Goal: Task Accomplishment & Management: Manage account settings

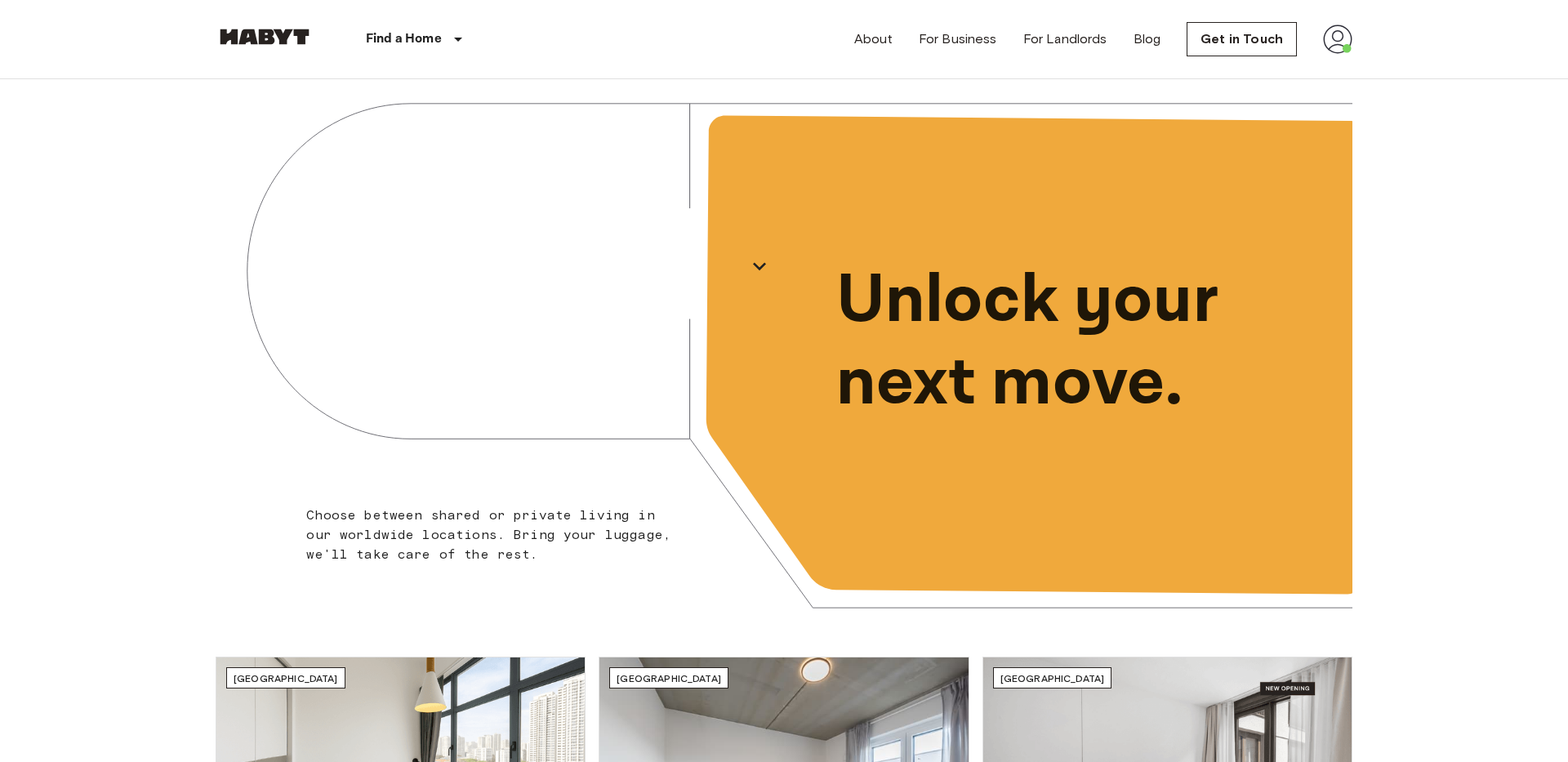
click at [1342, 41] on img at bounding box center [1338, 40] width 30 height 30
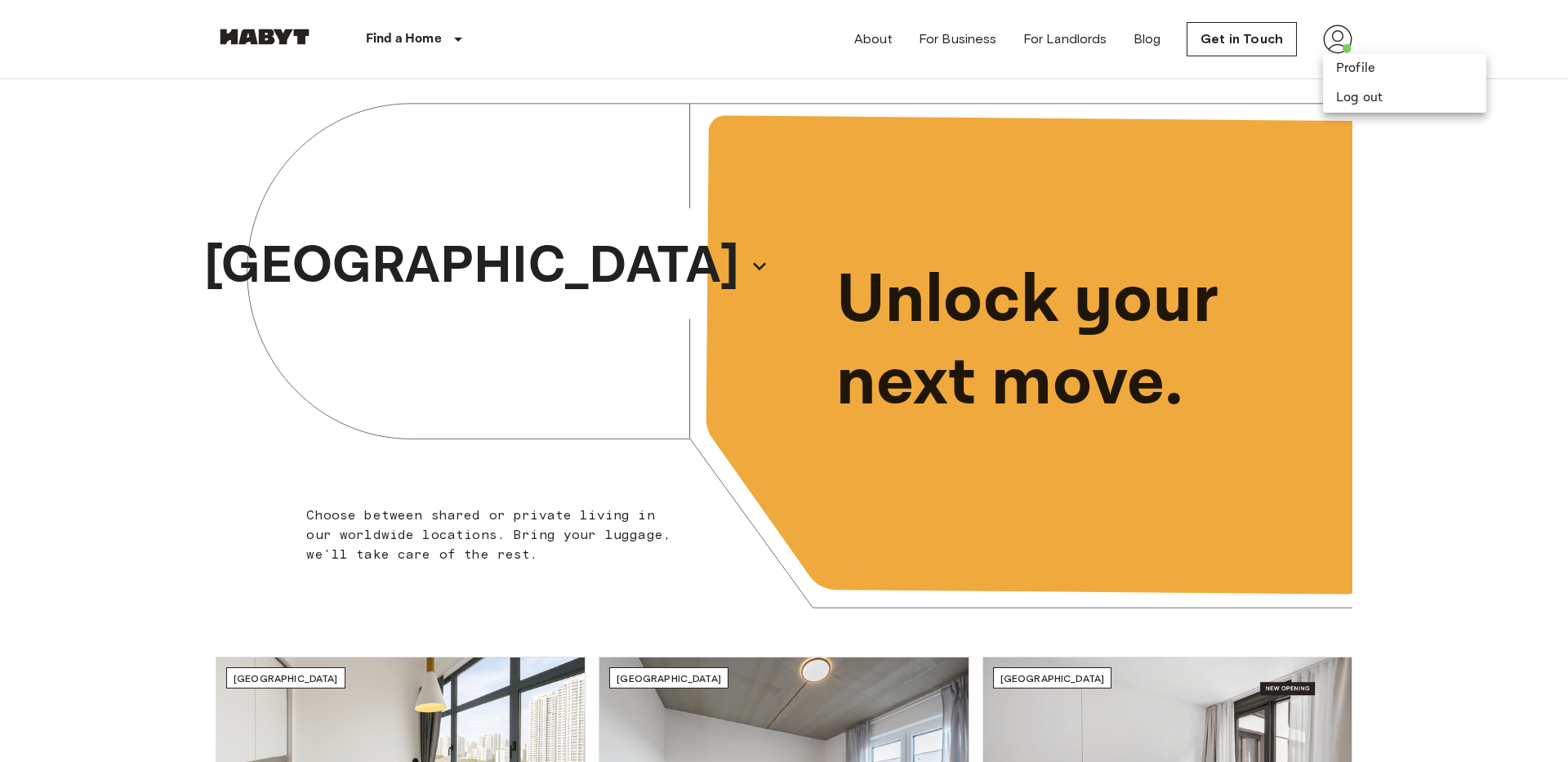
click at [1411, 22] on div at bounding box center [784, 381] width 1568 height 762
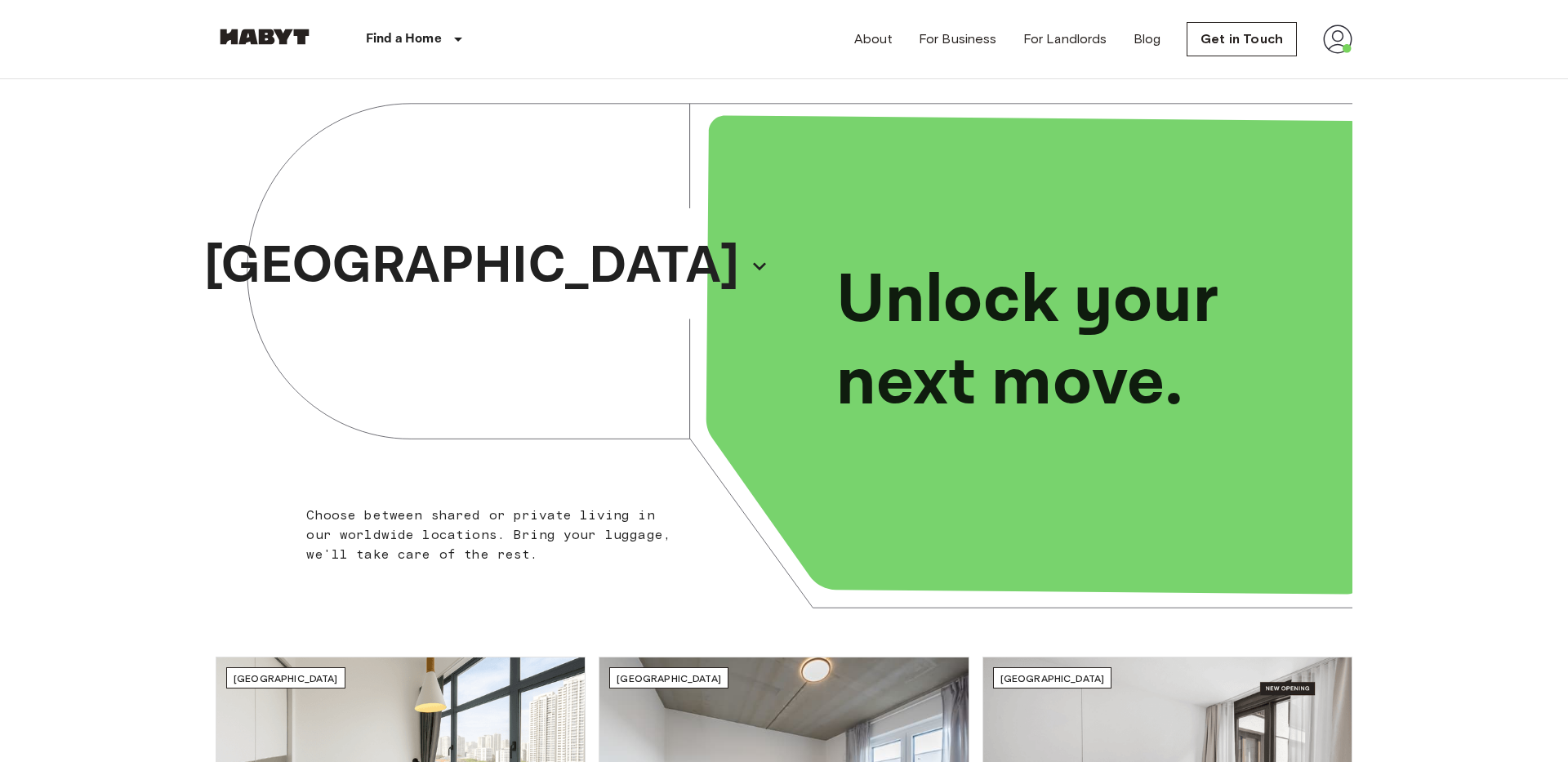
click at [1354, 35] on nav "Find a Home [GEOGRAPHIC_DATA] [GEOGRAPHIC_DATA] [GEOGRAPHIC_DATA] [GEOGRAPHIC_D…" at bounding box center [784, 39] width 1176 height 78
click at [1339, 41] on img at bounding box center [1338, 40] width 30 height 30
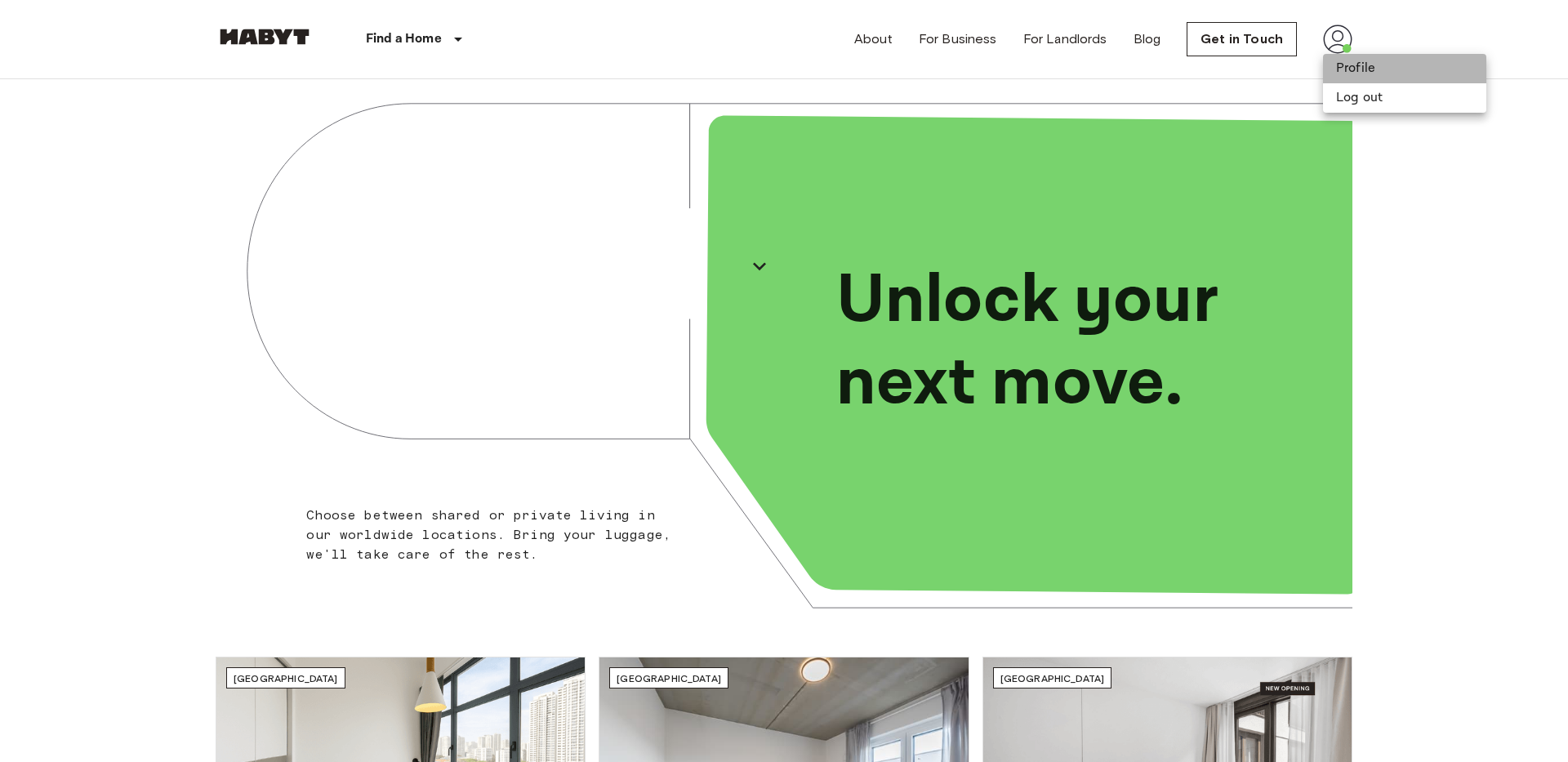
click at [1341, 63] on li "Profile" at bounding box center [1405, 68] width 163 height 30
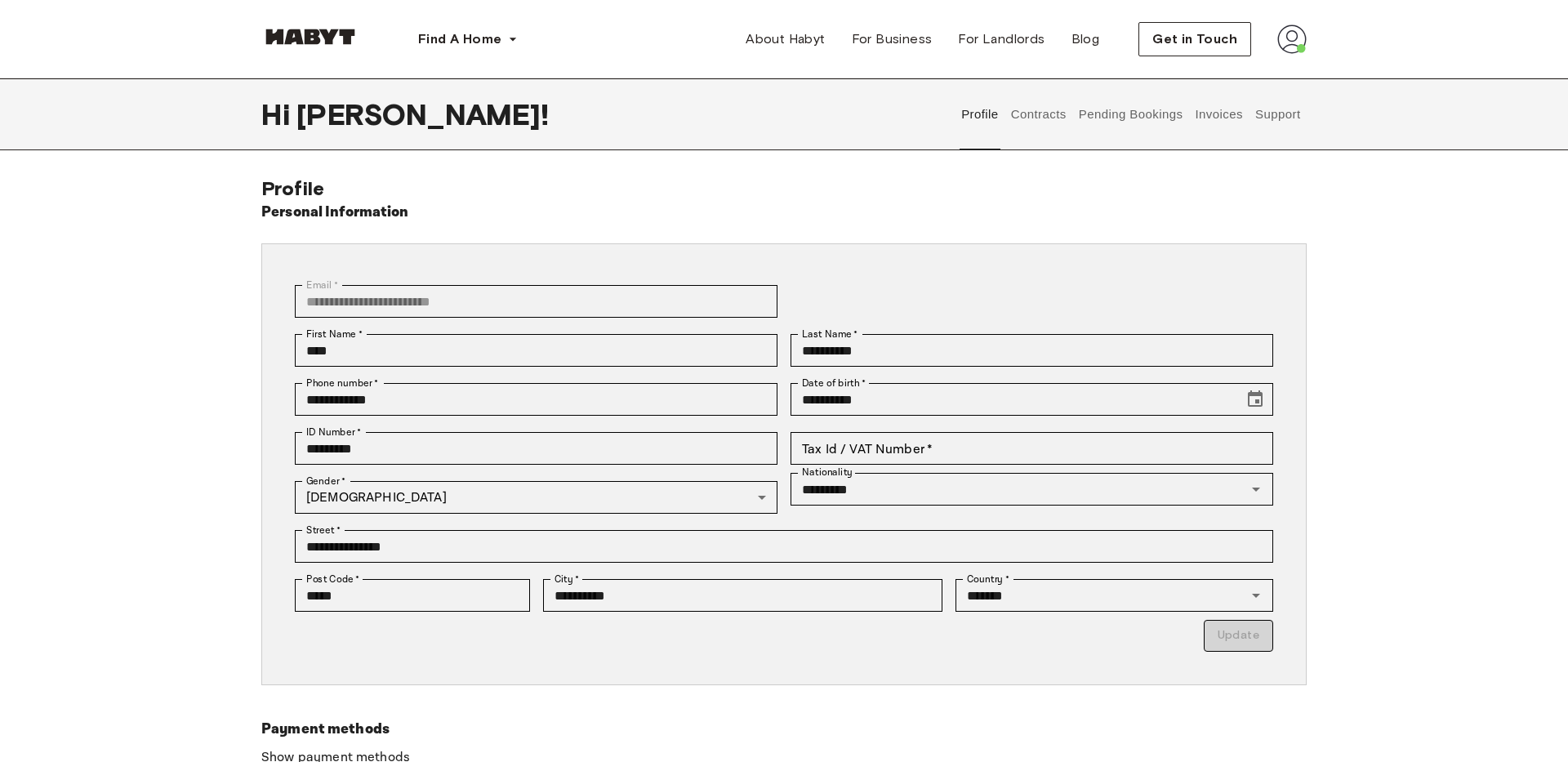
click at [1042, 116] on button "Contracts" at bounding box center [1038, 114] width 59 height 72
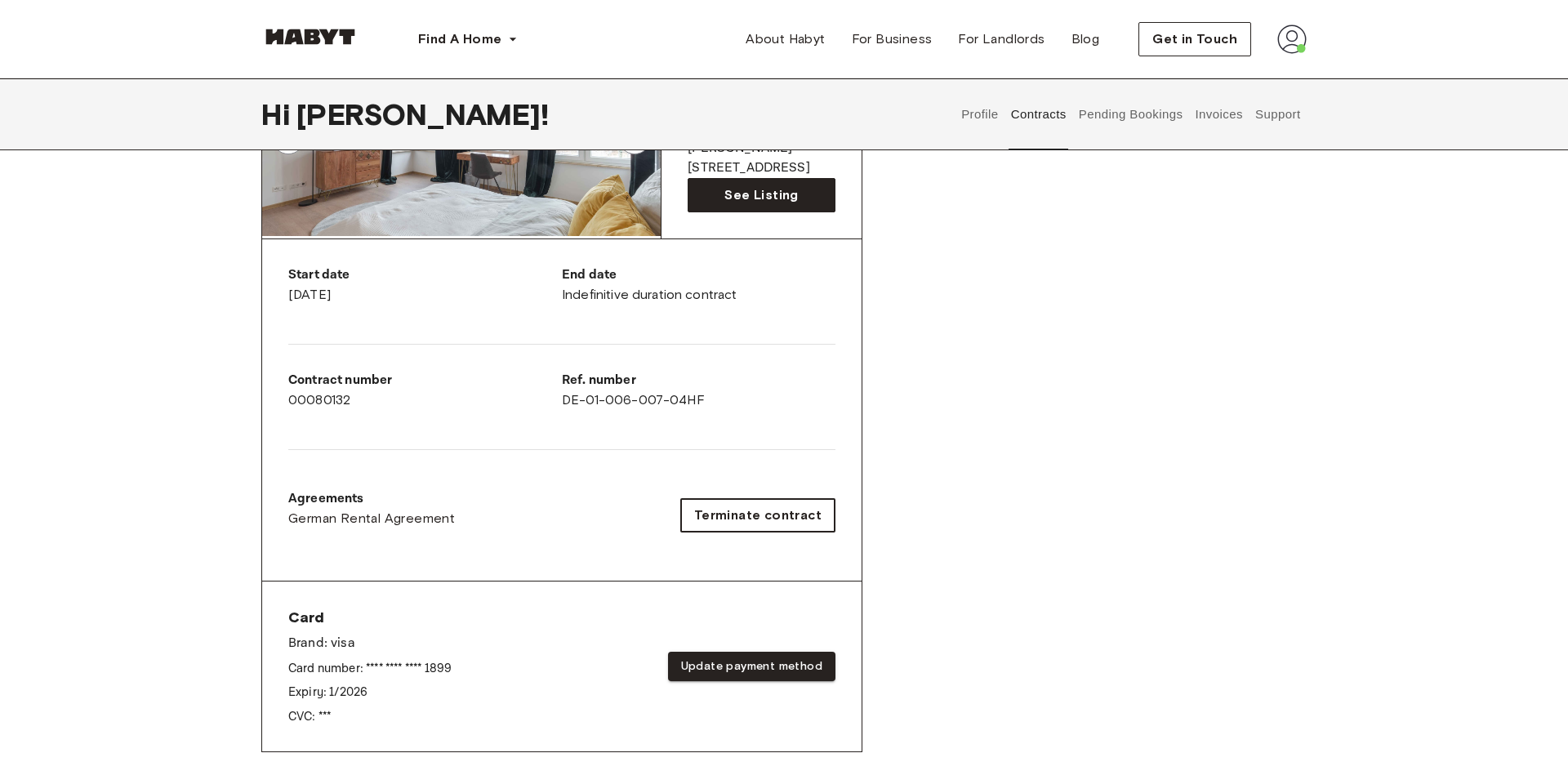
scroll to position [223, 0]
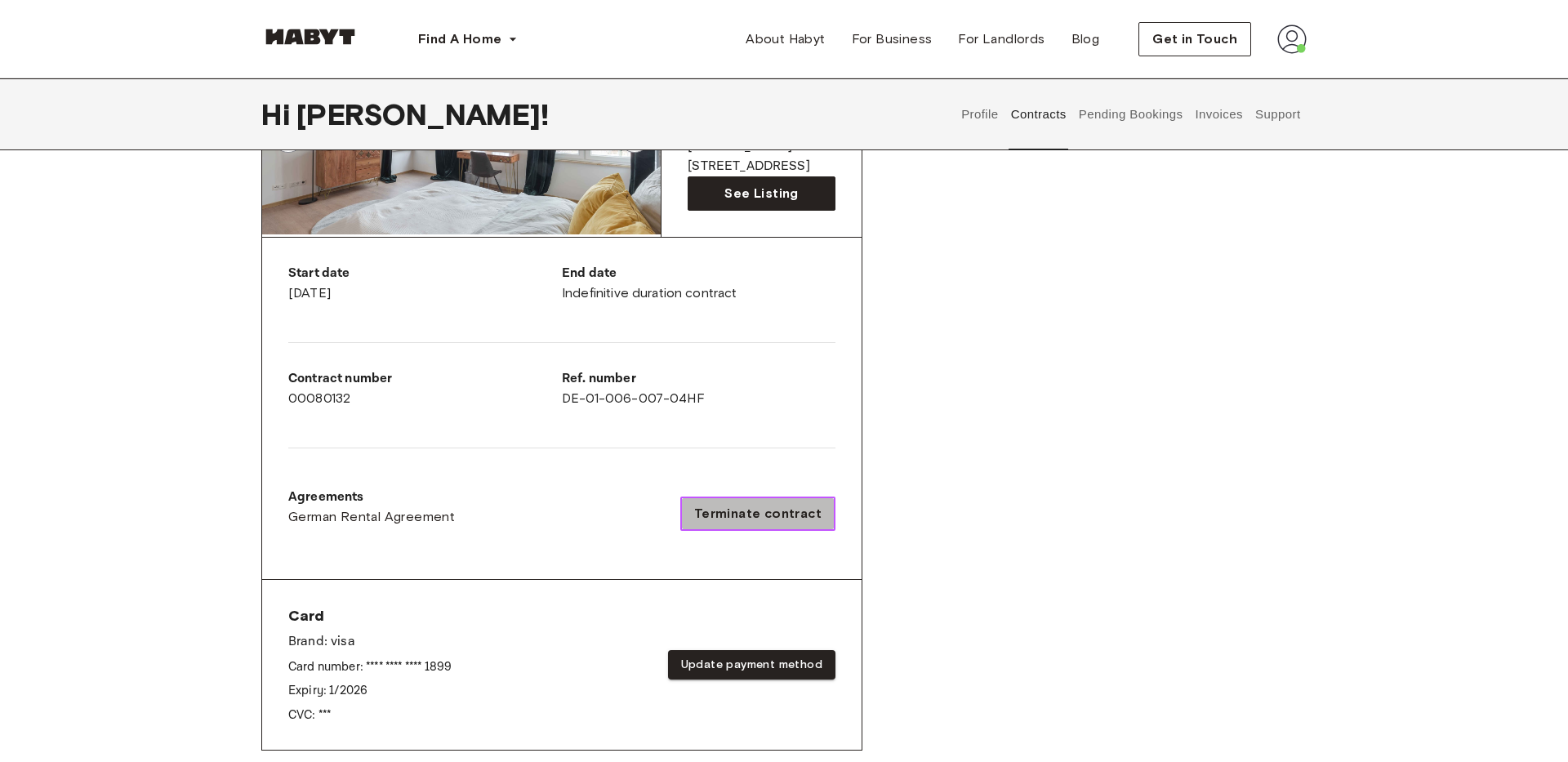
click at [768, 507] on span "Terminate contract" at bounding box center [758, 514] width 128 height 20
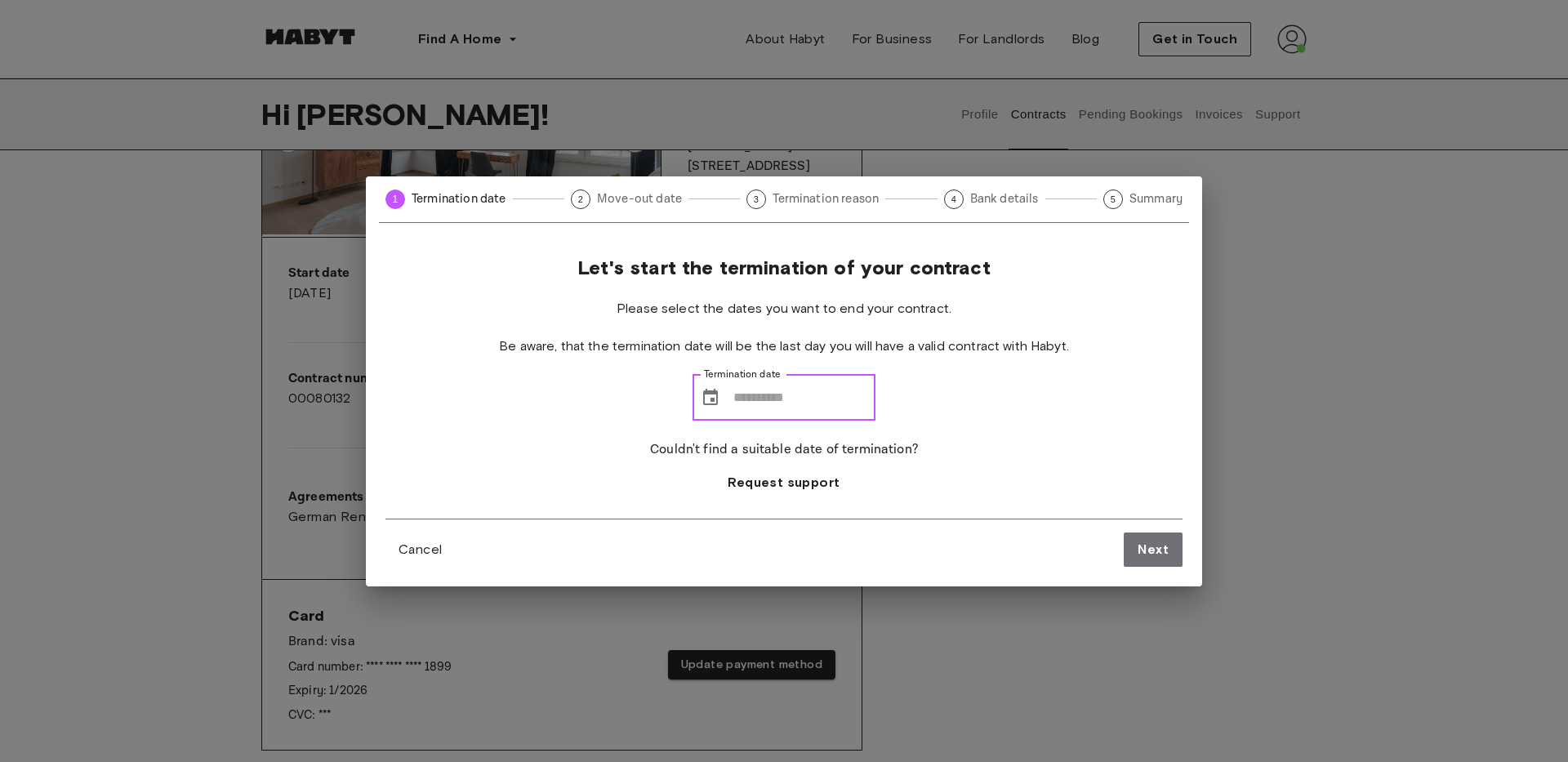
click at [743, 405] on input "Termination date" at bounding box center [804, 398] width 142 height 46
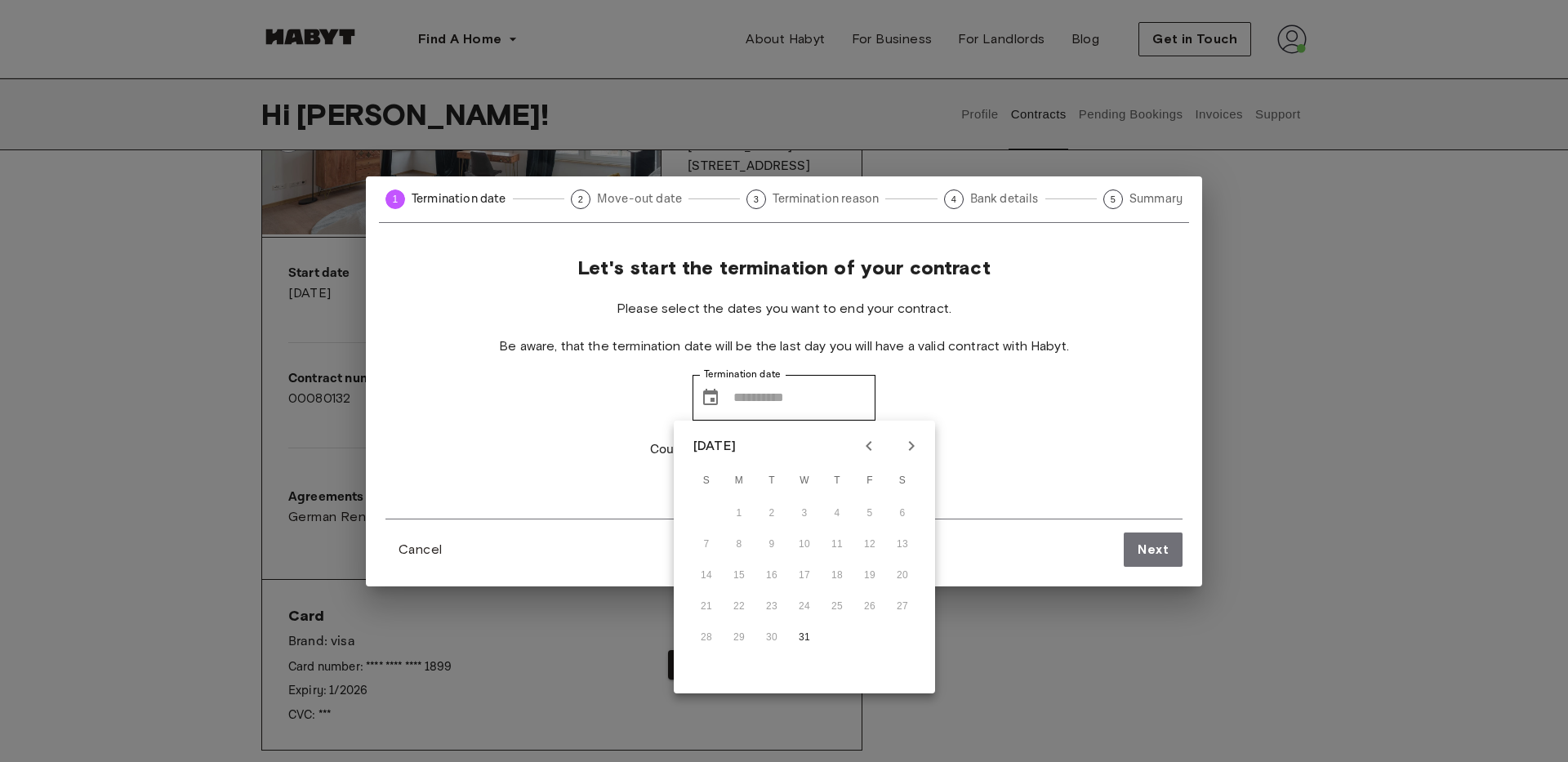
click at [740, 573] on div "14 15 16 17 18 19 20" at bounding box center [804, 576] width 261 height 30
click at [873, 444] on icon "Previous month" at bounding box center [869, 446] width 20 height 20
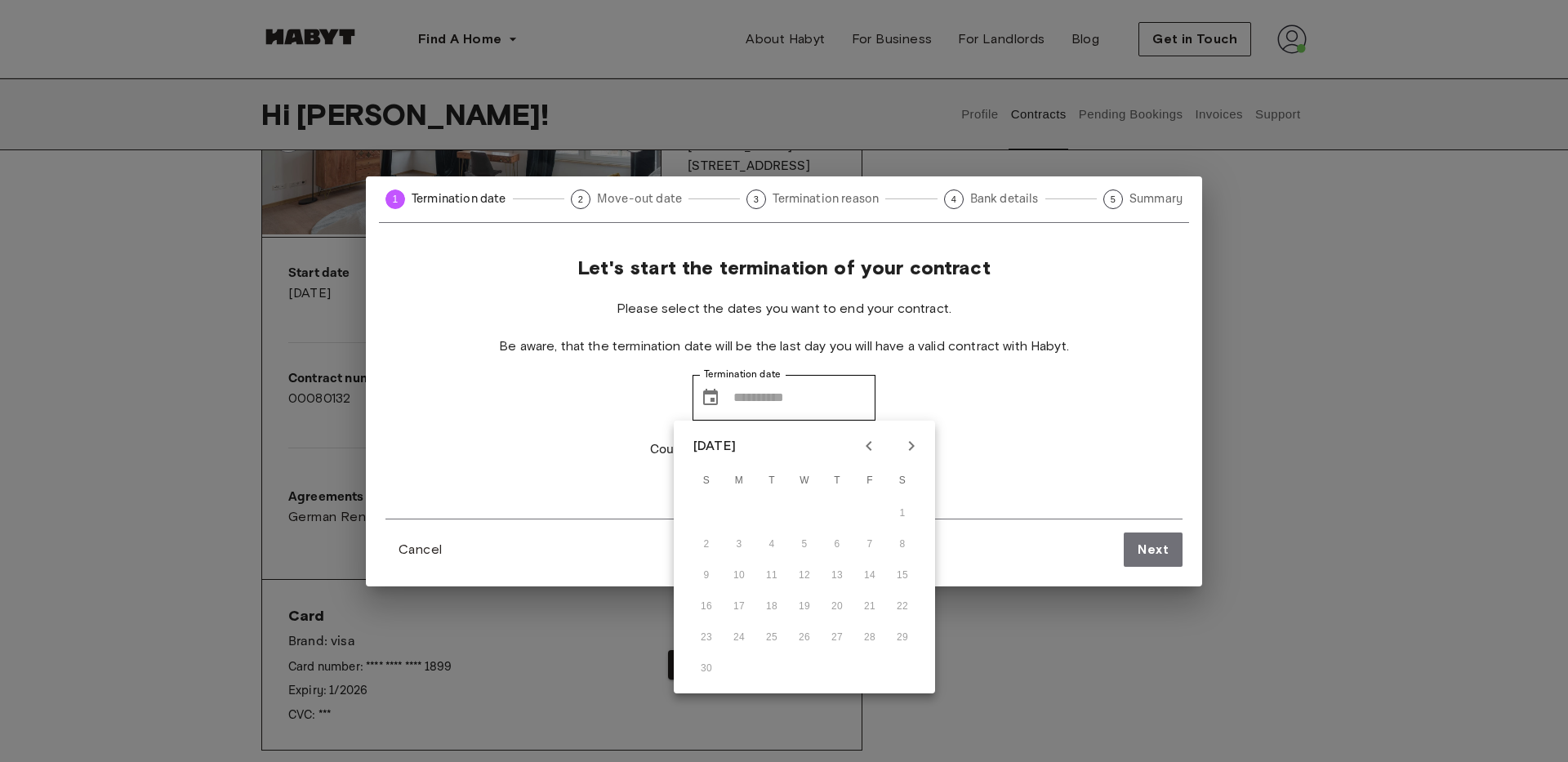
drag, startPoint x: 897, startPoint y: 443, endPoint x: 895, endPoint y: 456, distance: 13.2
click at [897, 443] on button "Next month" at bounding box center [911, 446] width 28 height 28
click at [804, 633] on button "31" at bounding box center [805, 638] width 30 height 30
type input "**********"
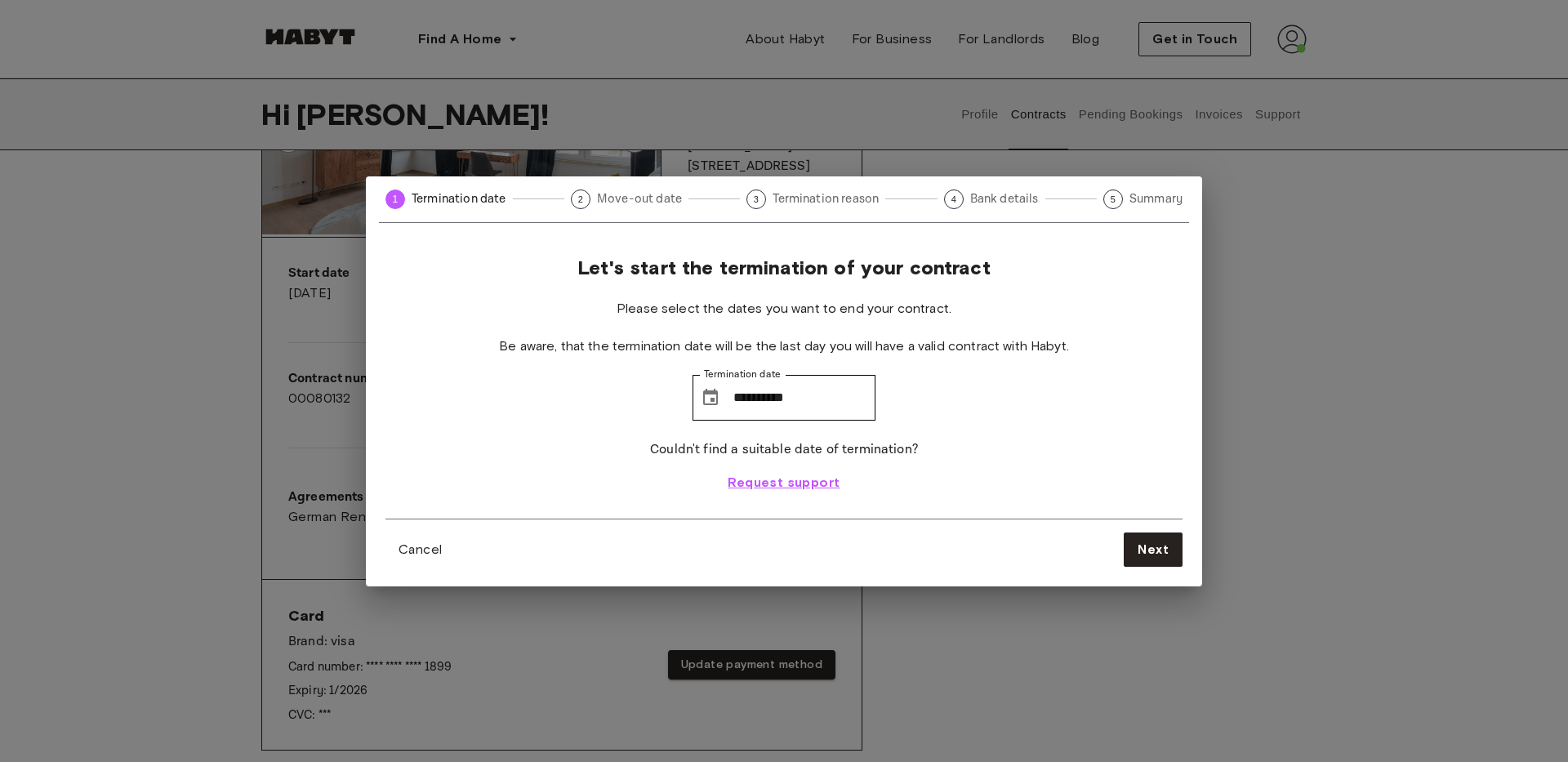
click at [812, 481] on span "Request support" at bounding box center [784, 483] width 112 height 20
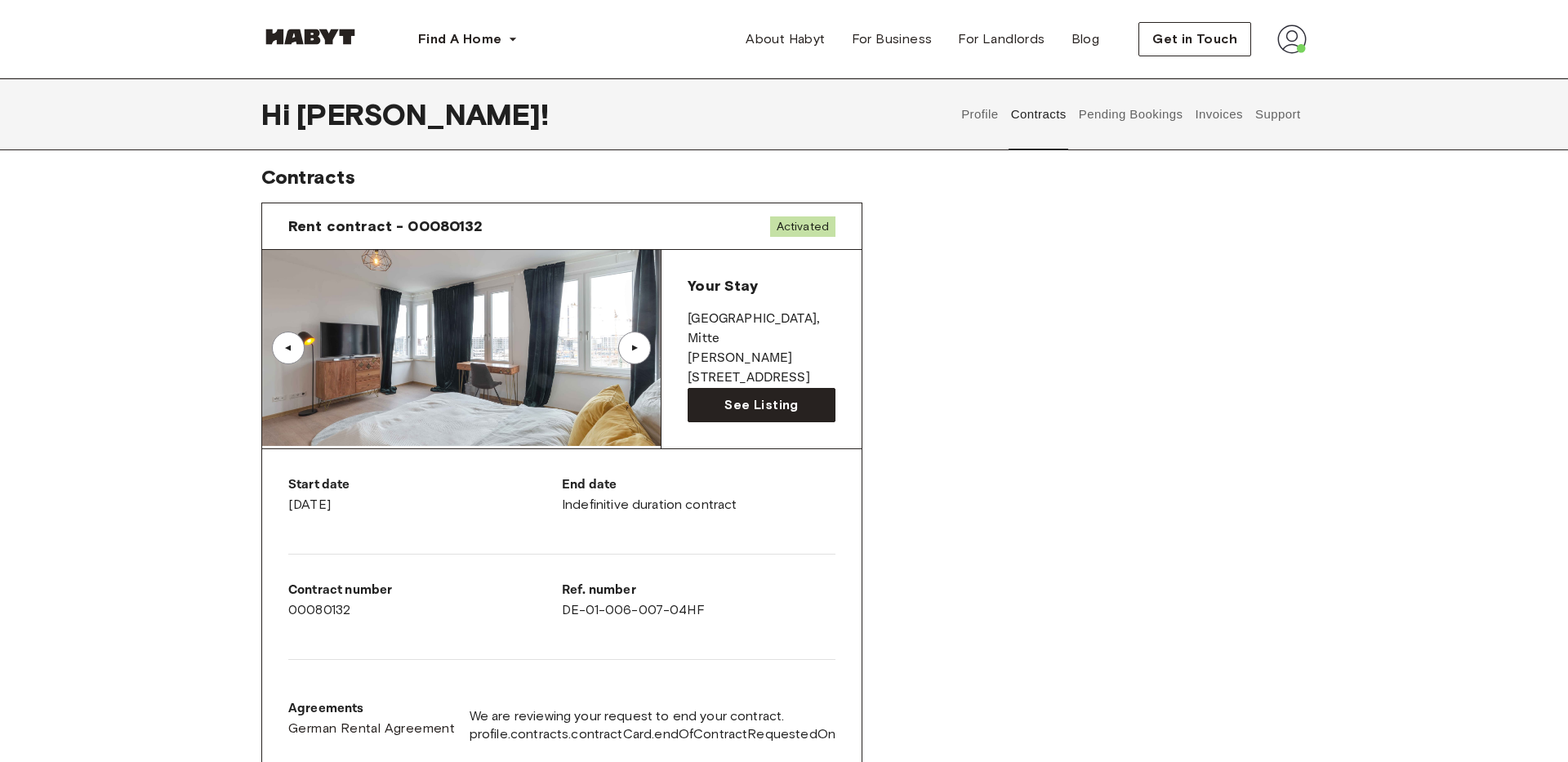
scroll to position [10, 0]
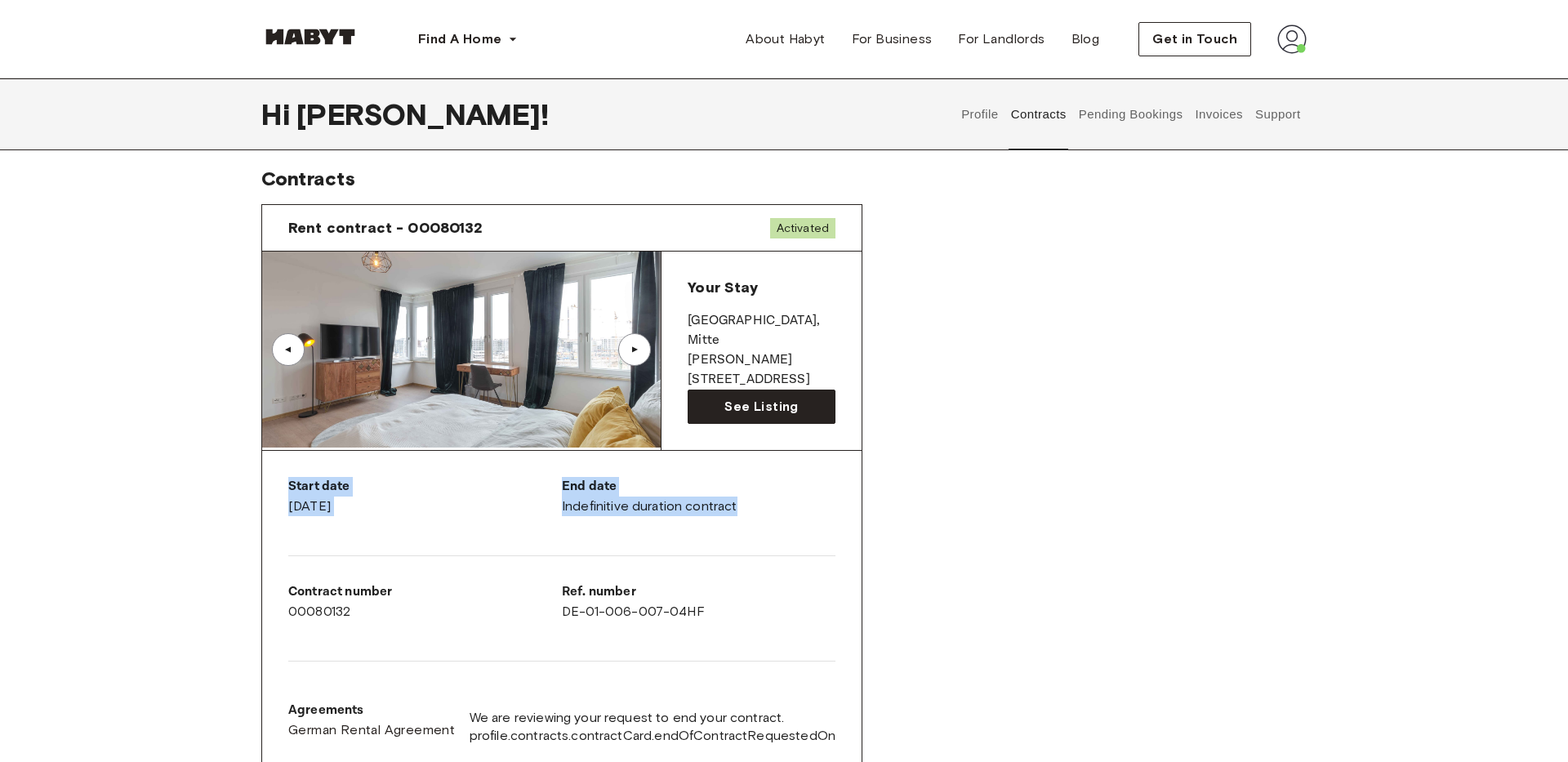
drag, startPoint x: 617, startPoint y: 481, endPoint x: 539, endPoint y: 465, distance: 79.6
click at [539, 465] on div "Start date February 19th, 2024 End date Indefinitive duration contract Contract…" at bounding box center [562, 621] width 600 height 342
click at [951, 516] on div "Rent contract - 00080132 Activated ▲ ▲ Your Stay BERLIN , Mitte Klara Franke St…" at bounding box center [784, 640] width 1046 height 899
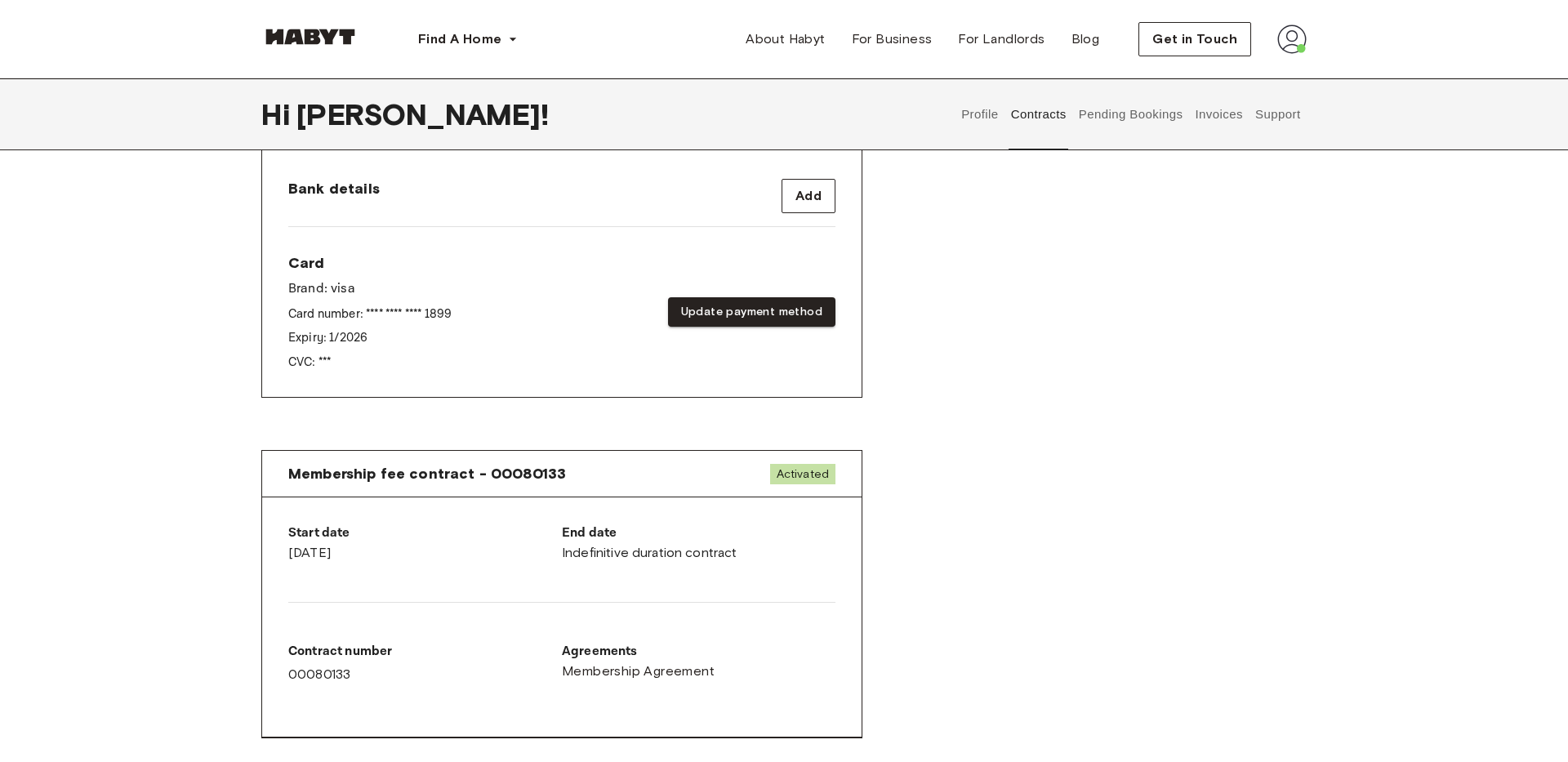
scroll to position [0, 0]
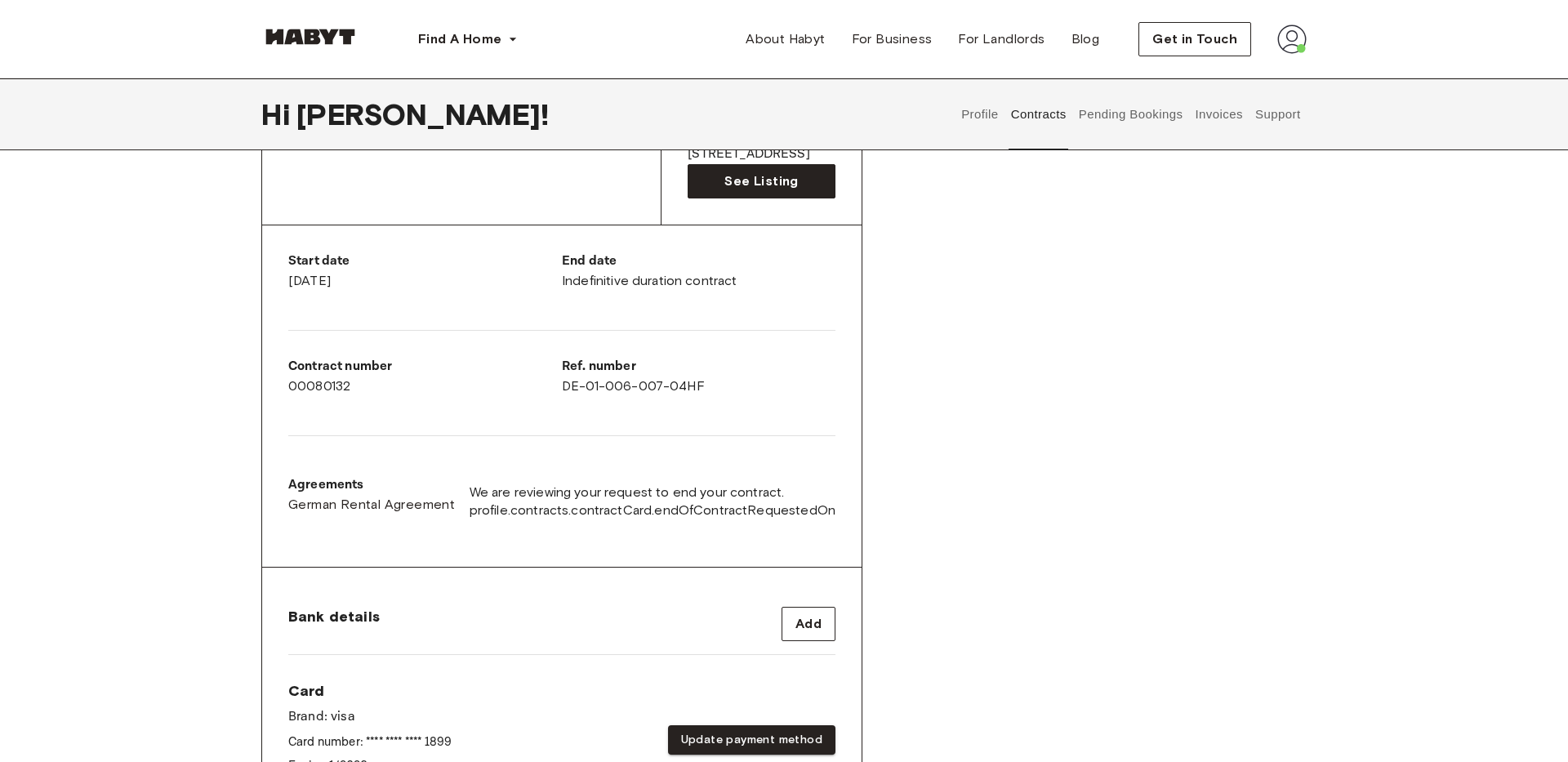
scroll to position [228, 0]
